Goal: Task Accomplishment & Management: Manage account settings

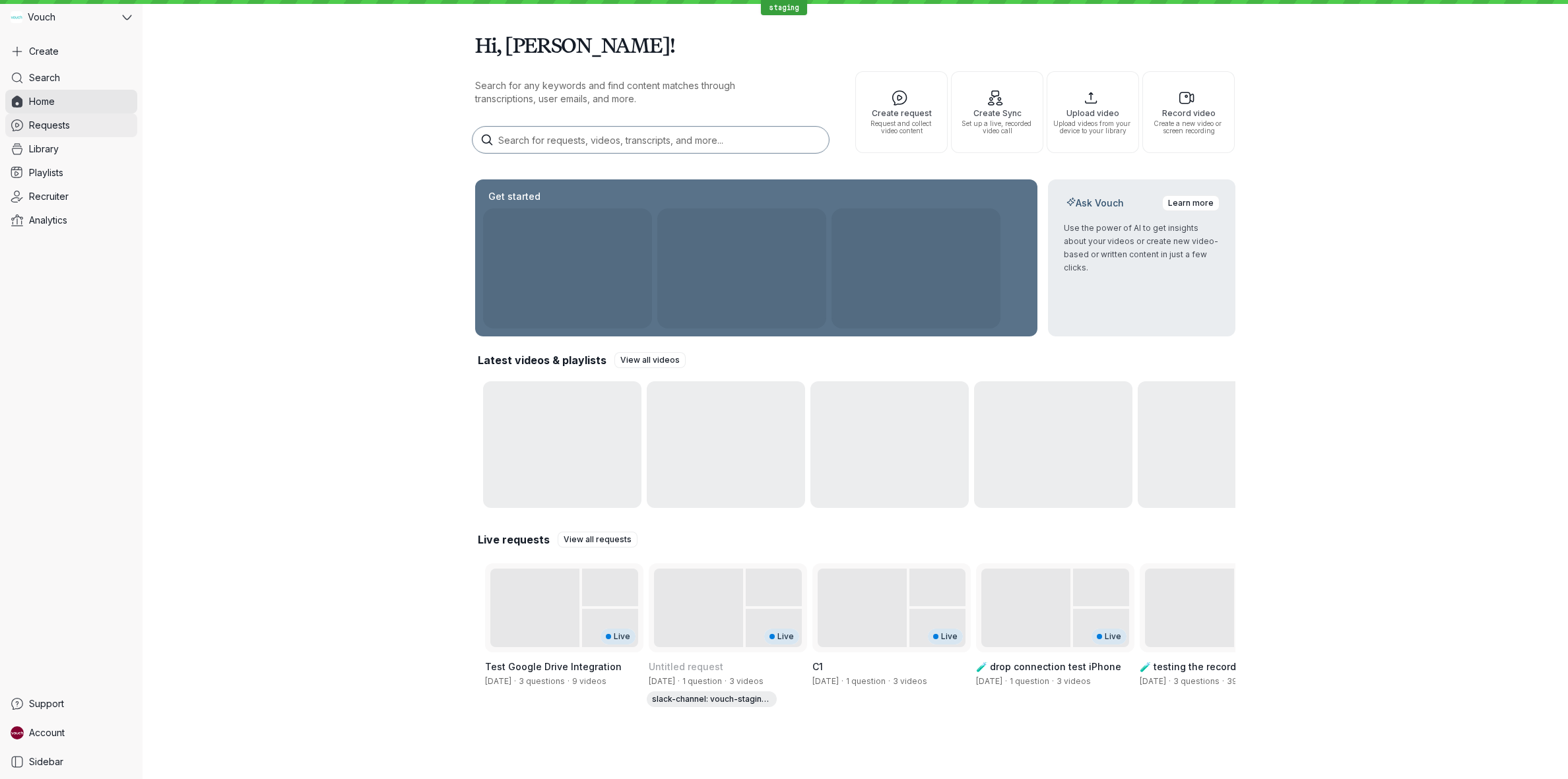
click at [62, 127] on span "Requests" at bounding box center [49, 125] width 41 height 13
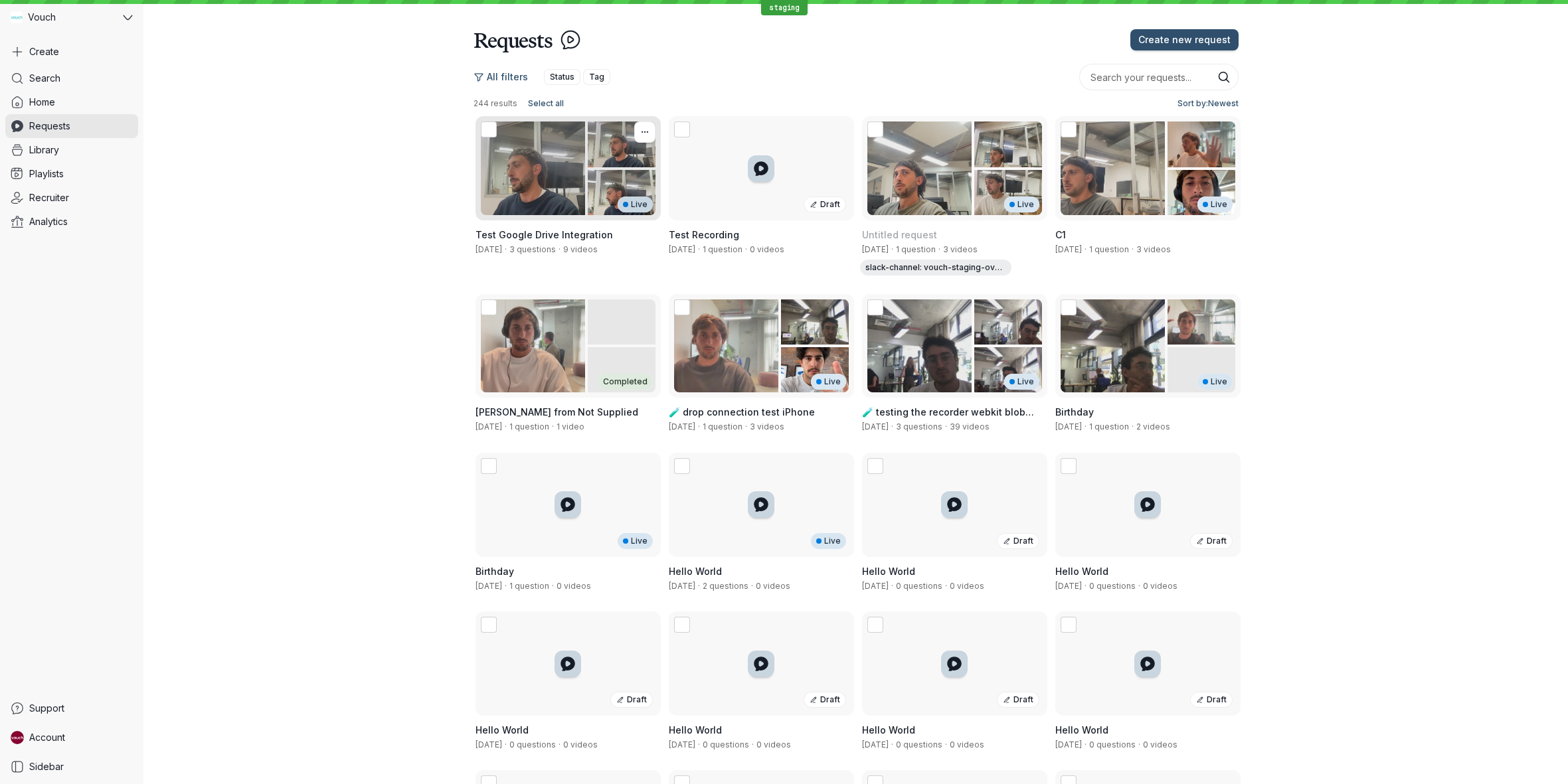
click at [497, 198] on div "Live" at bounding box center [568, 168] width 185 height 104
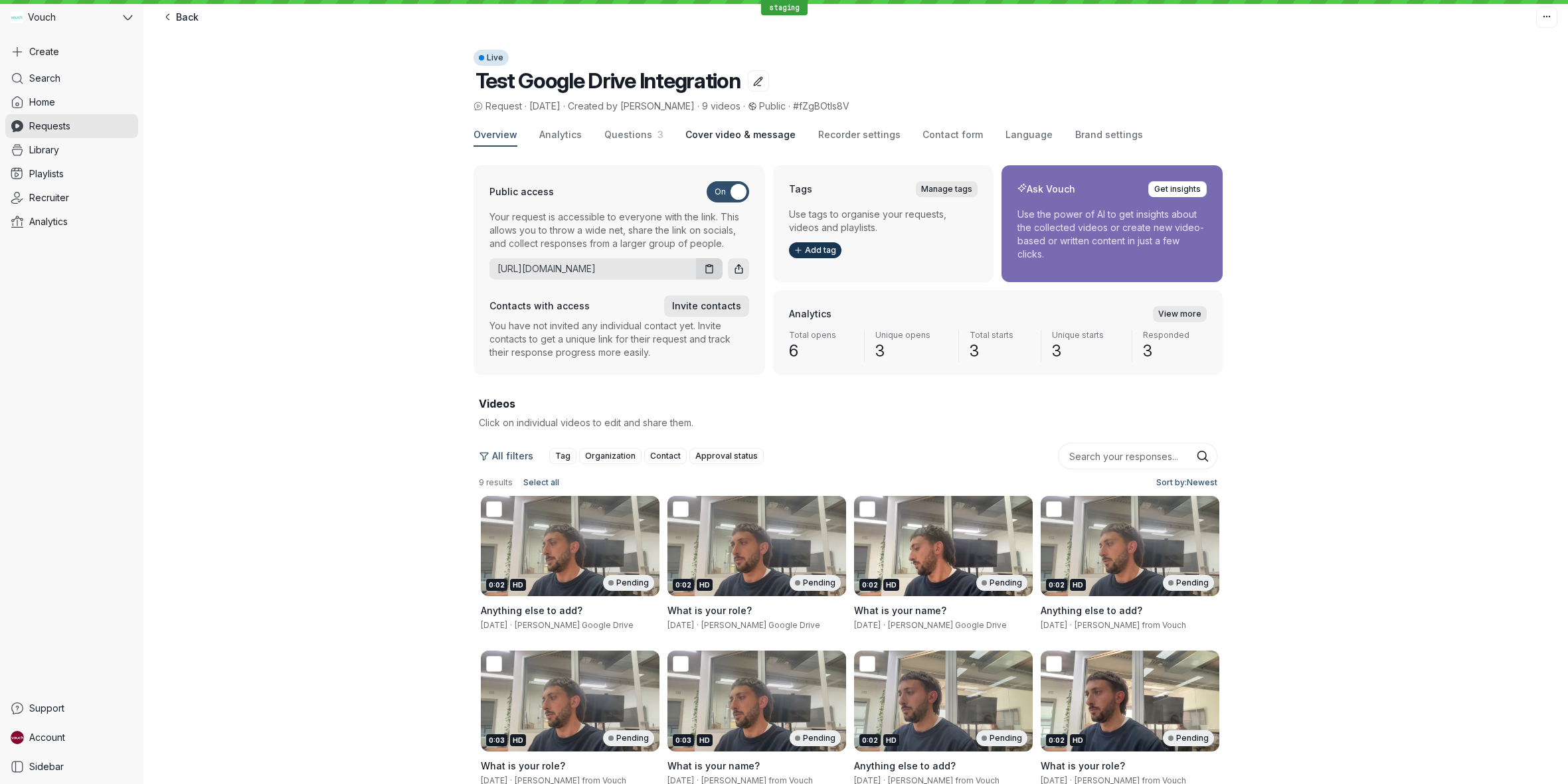
click at [695, 137] on span "Cover video & message" at bounding box center [740, 135] width 110 height 13
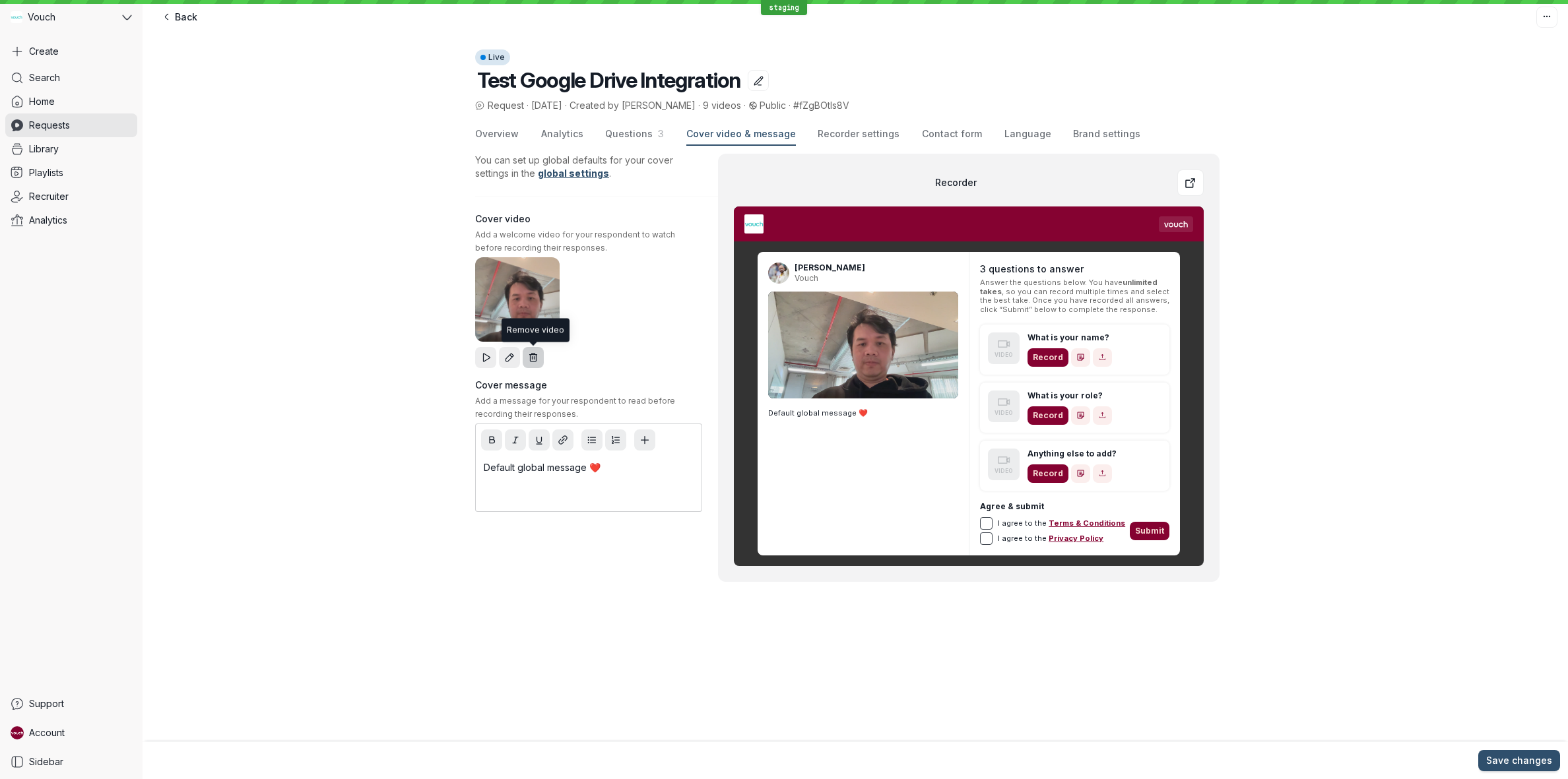
click at [539, 354] on button "button" at bounding box center [532, 357] width 21 height 21
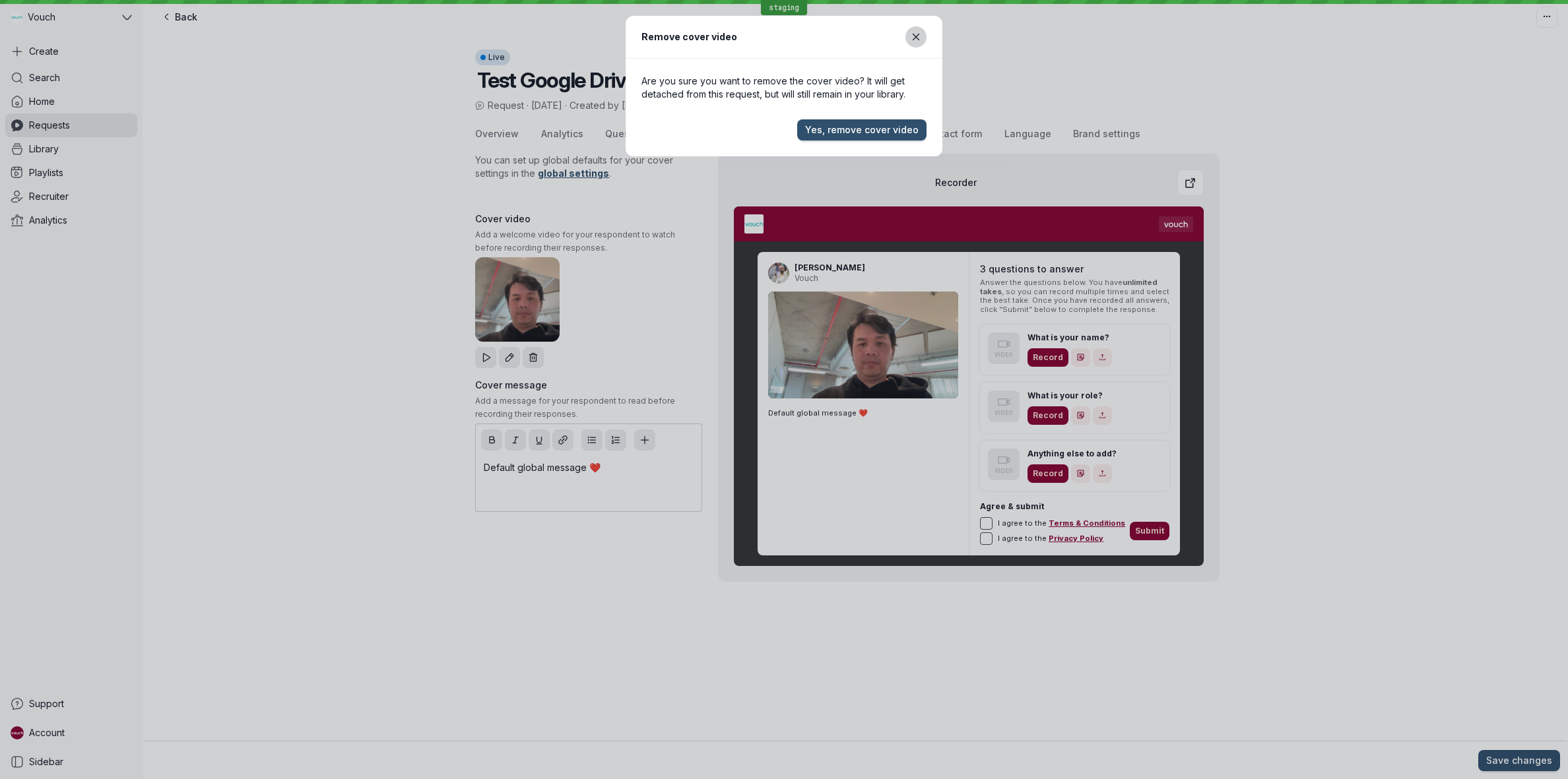
click at [914, 41] on icon "Close modal" at bounding box center [916, 37] width 12 height 12
